Goal: Obtain resource: Download file/media

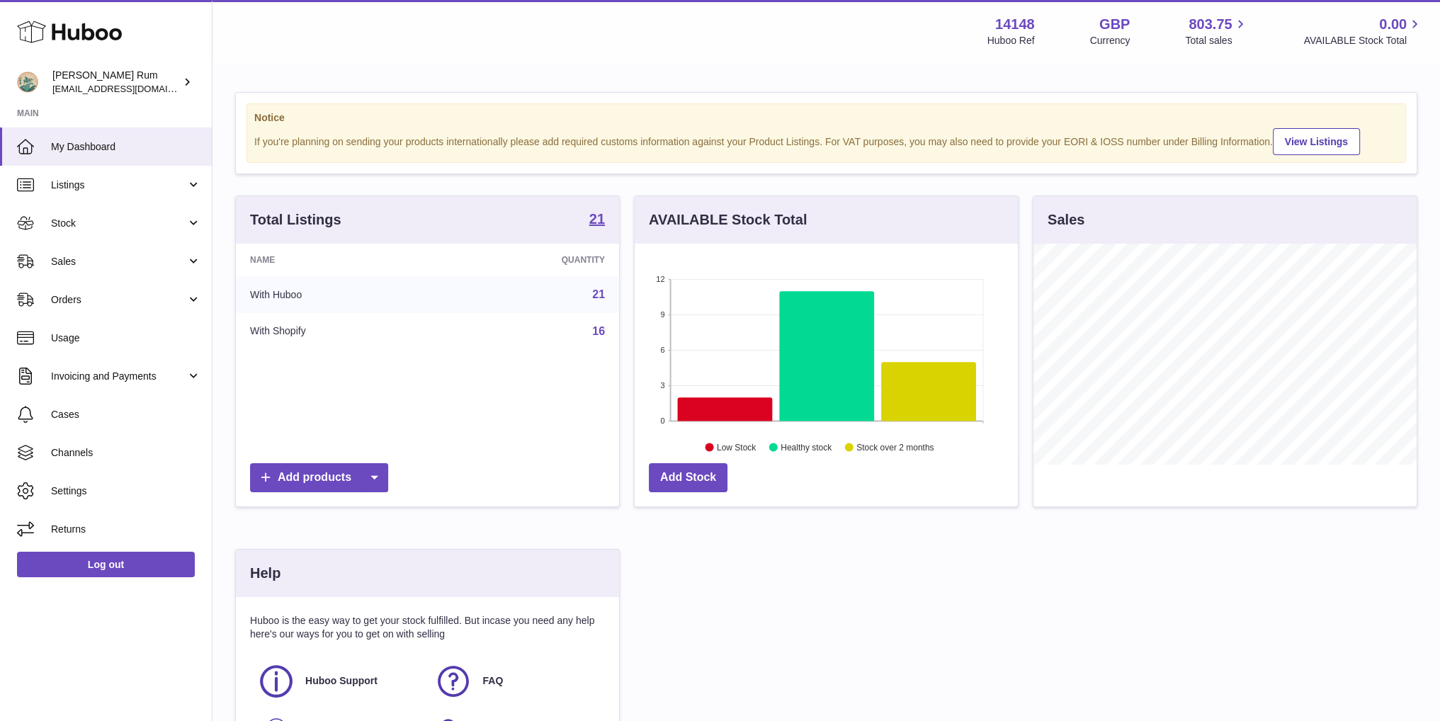
scroll to position [221, 382]
click at [107, 234] on link "Stock" at bounding box center [106, 223] width 212 height 38
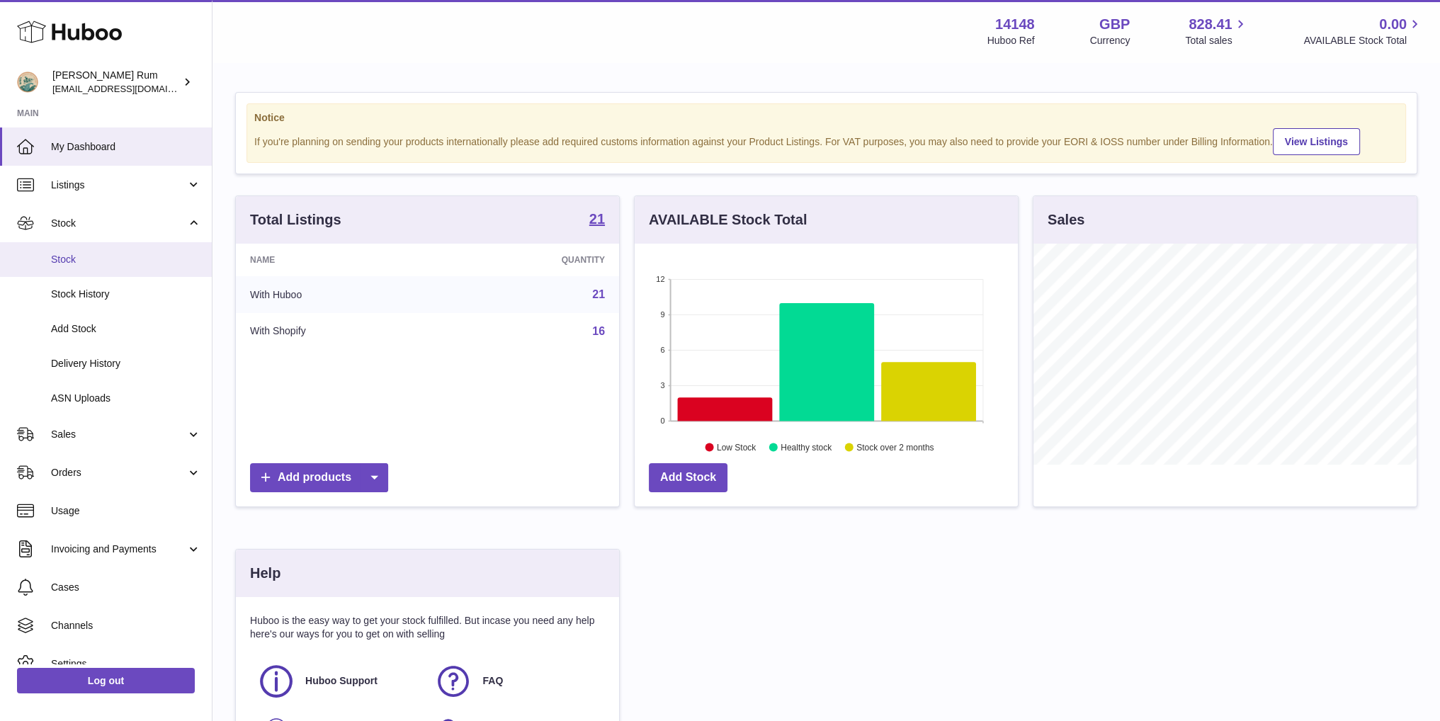
click at [104, 264] on span "Stock" at bounding box center [126, 259] width 150 height 13
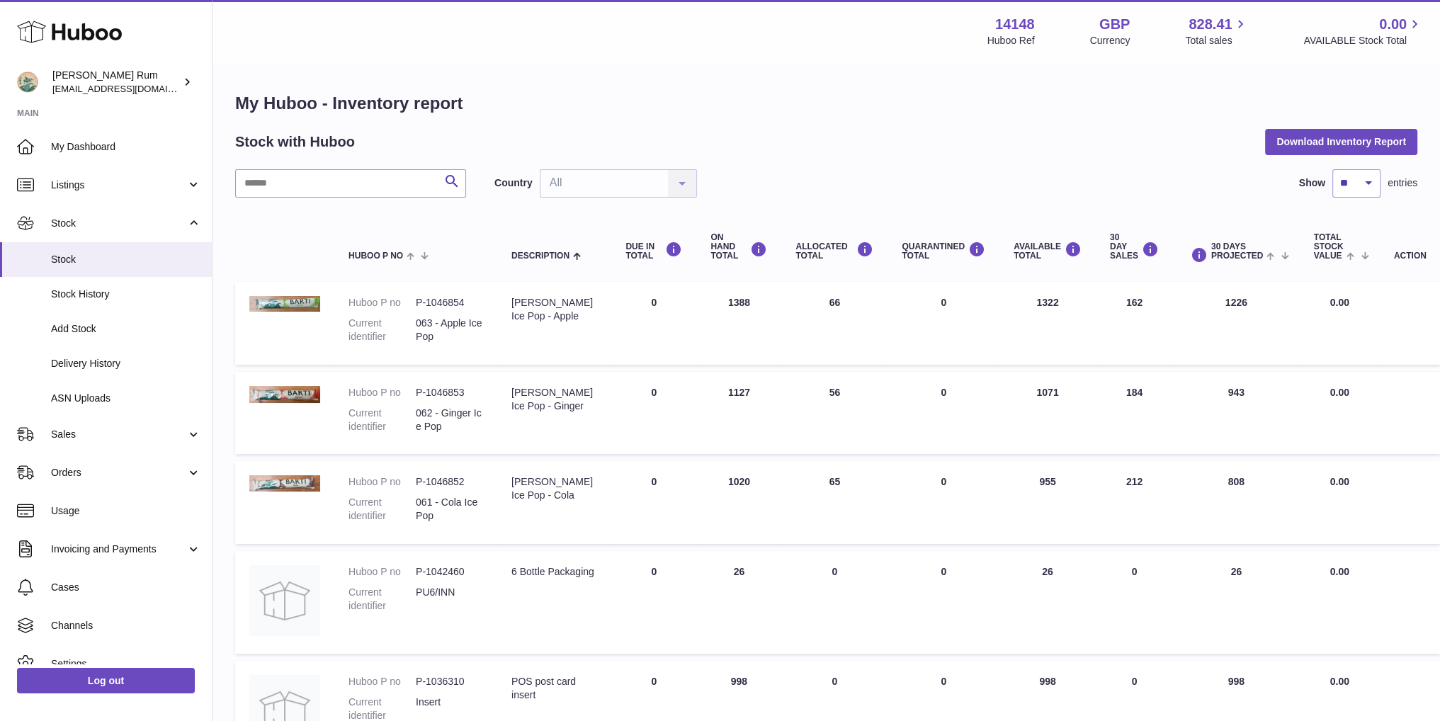
click at [1041, 143] on div "Stock with Huboo Download Inventory Report" at bounding box center [826, 141] width 1182 height 25
